Goal: Information Seeking & Learning: Learn about a topic

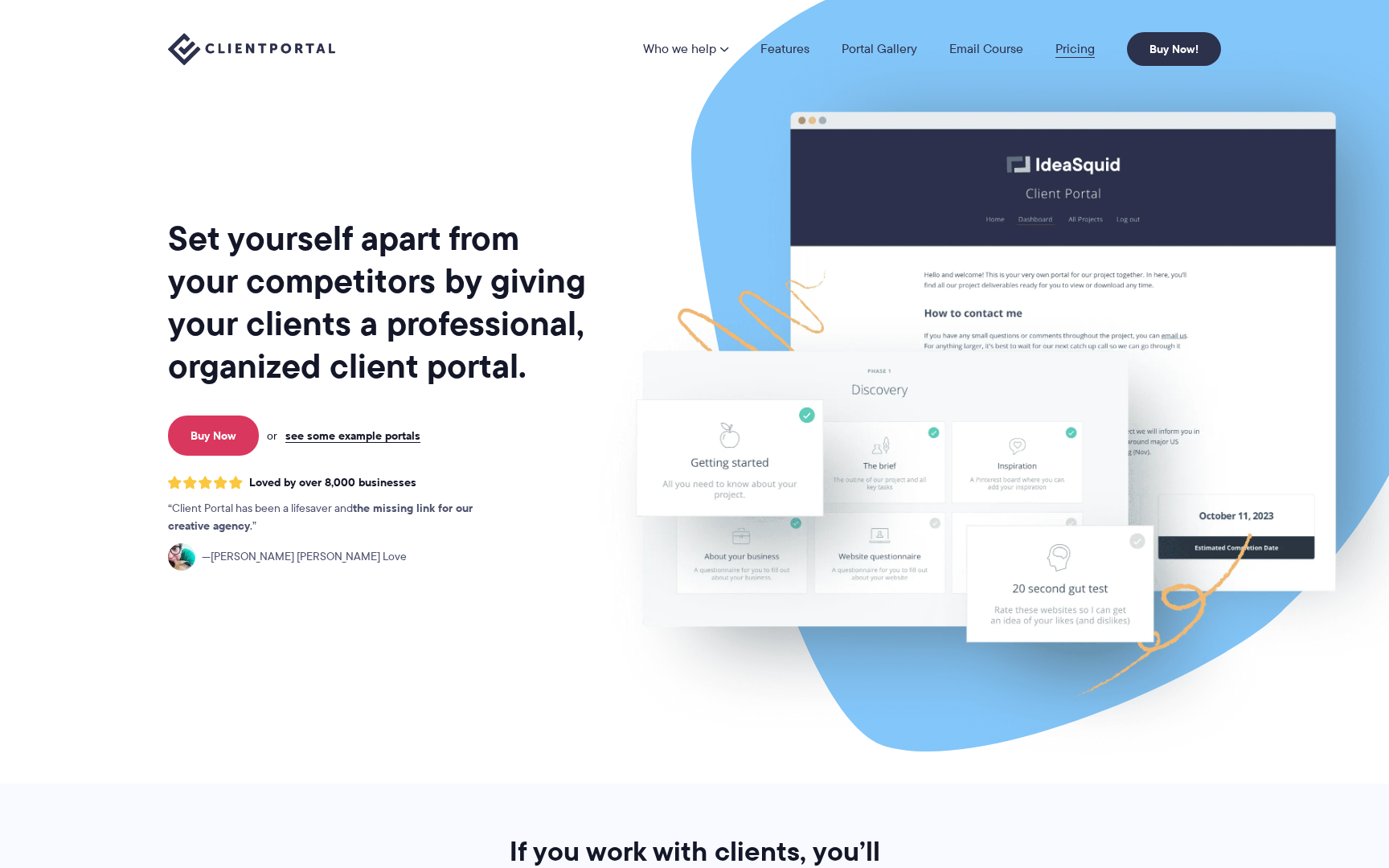
click at [1079, 43] on link "Pricing" at bounding box center [1075, 49] width 40 height 13
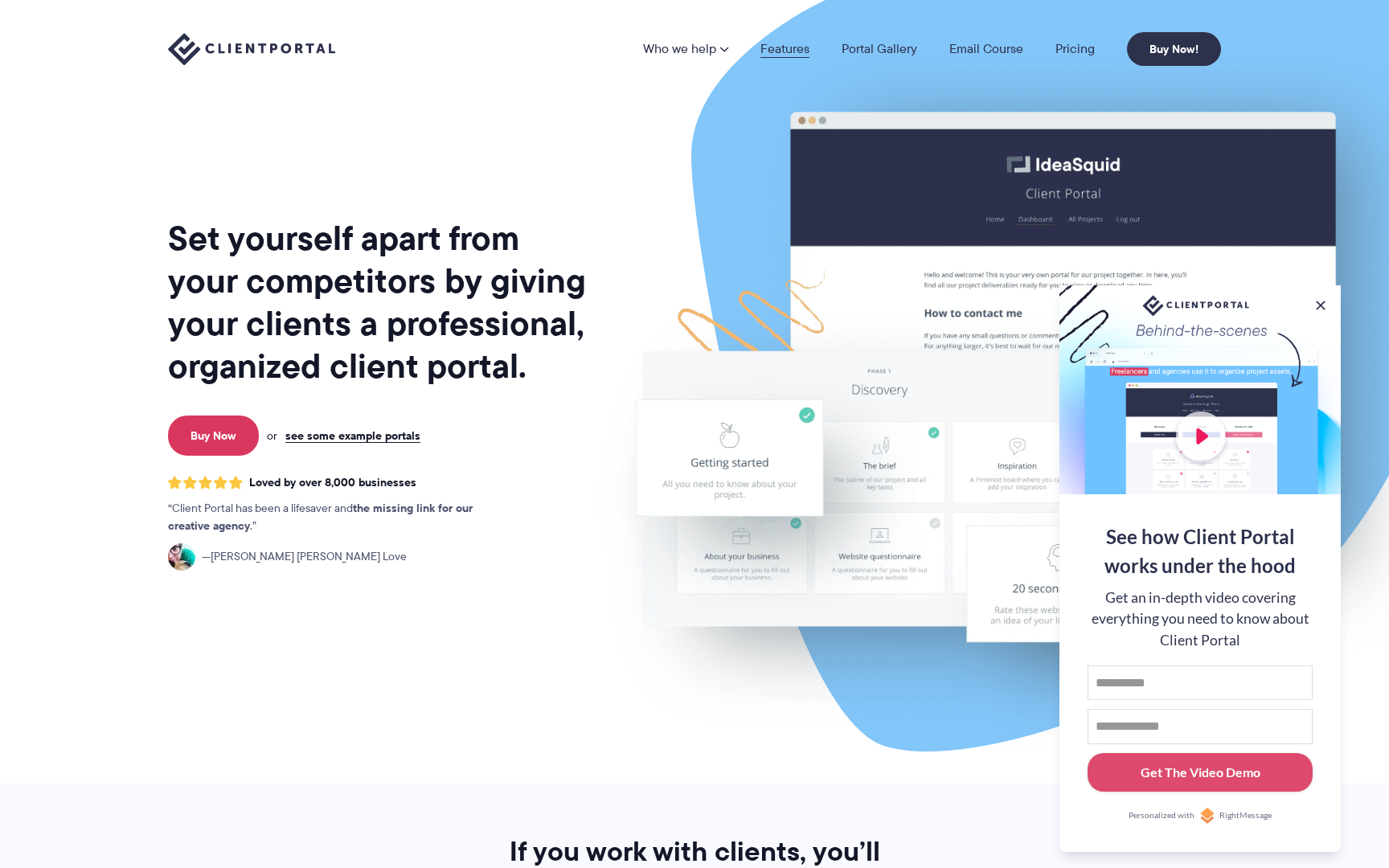
click at [770, 49] on link "Features" at bounding box center [784, 49] width 49 height 13
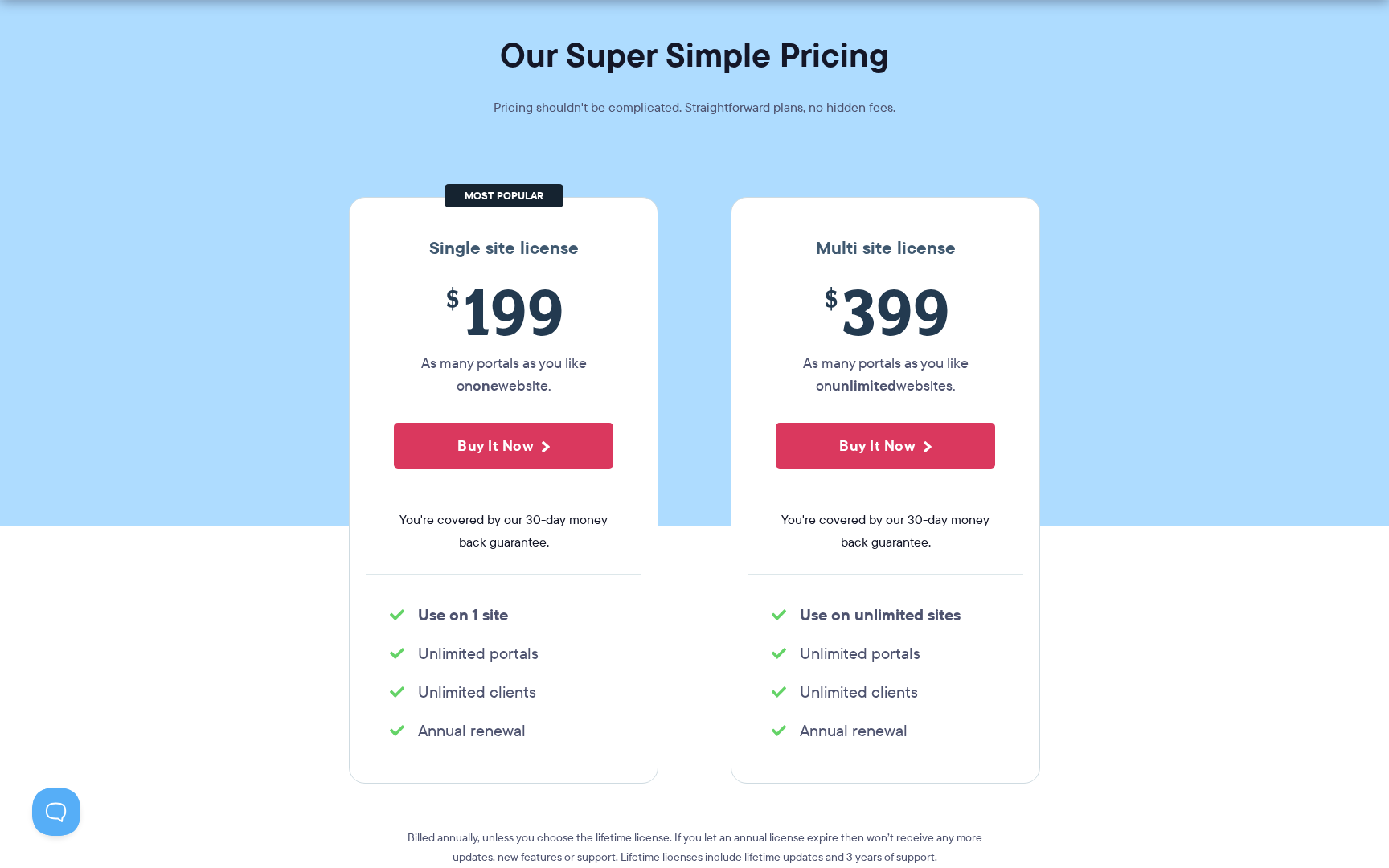
scroll to position [93, 0]
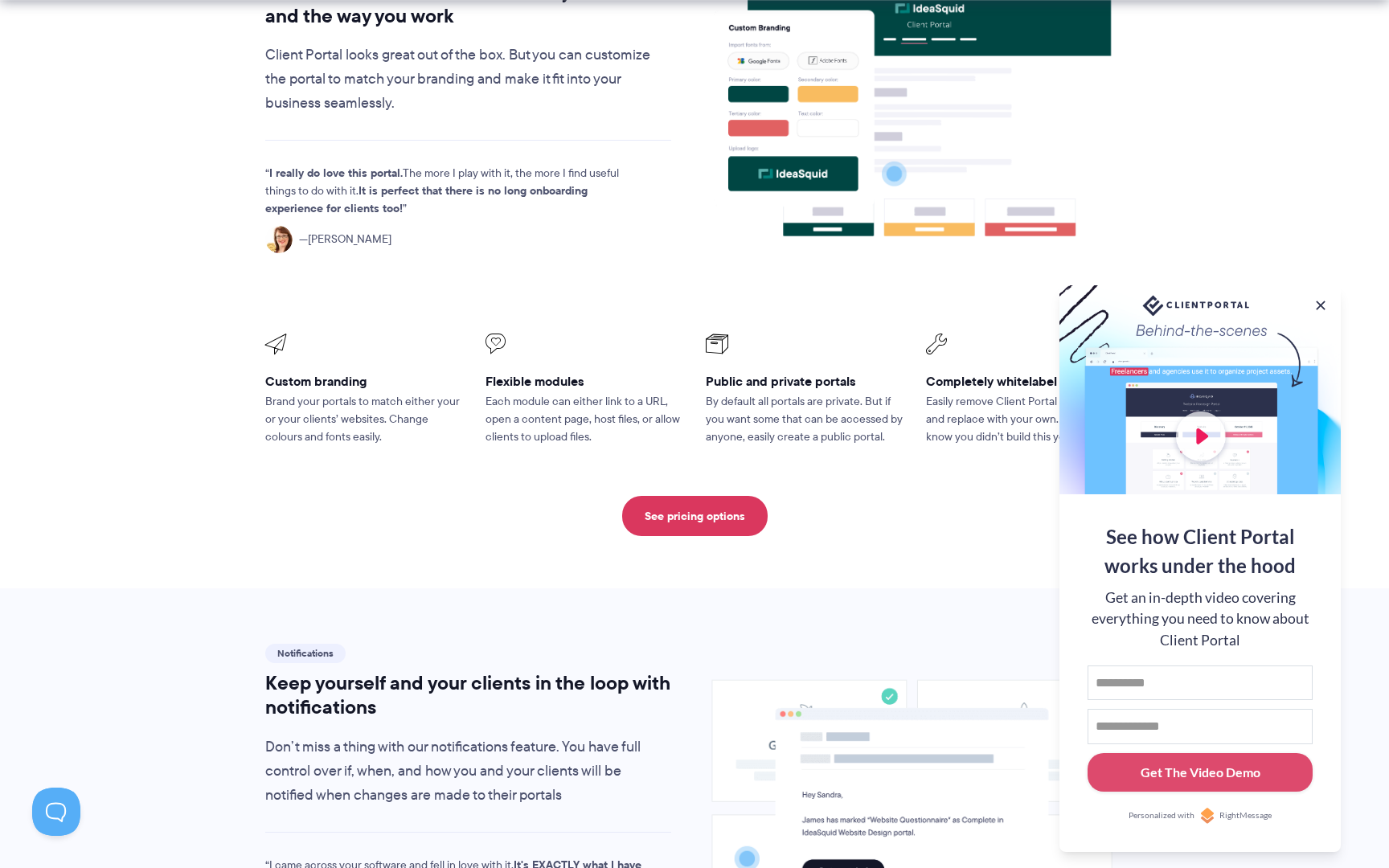
scroll to position [583, 0]
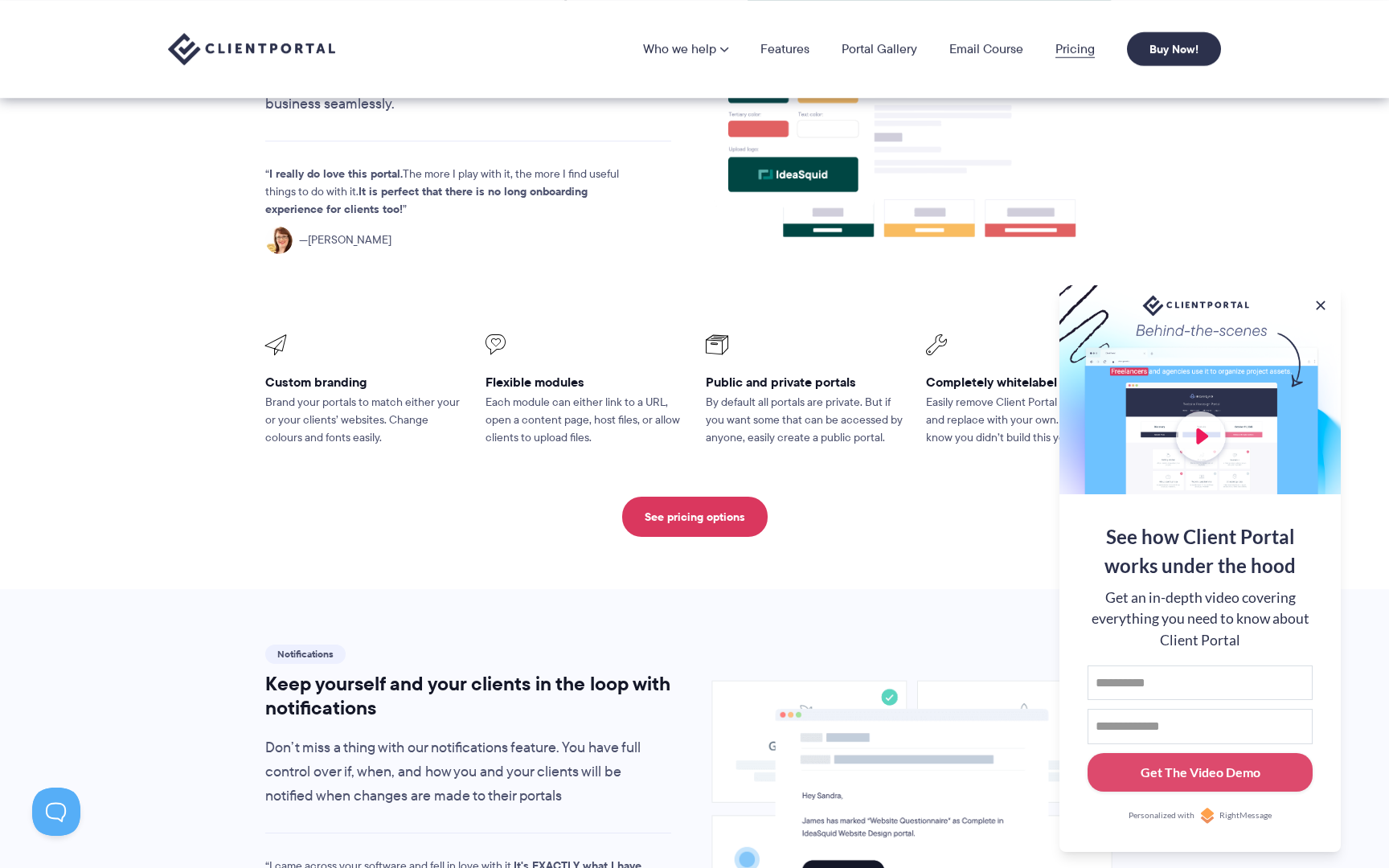
click at [1078, 52] on link "Pricing" at bounding box center [1075, 49] width 40 height 13
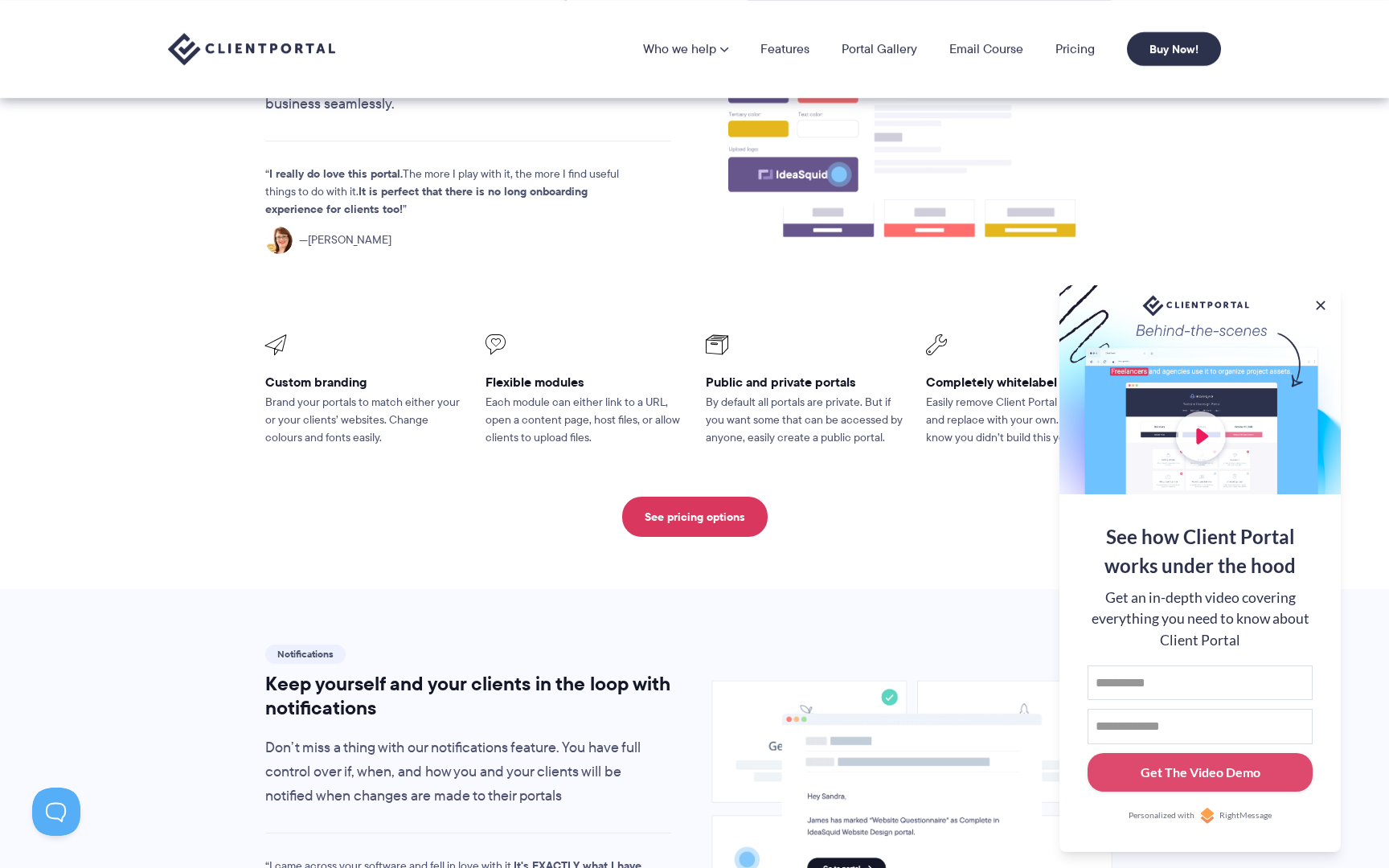
scroll to position [584, 0]
